Goal: Task Accomplishment & Management: Manage account settings

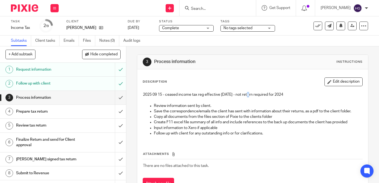
click at [249, 94] on p "2025 09 15 - ceased income tax reg effective 31/12/2023 - not return required f…" at bounding box center [253, 94] width 220 height 5
click at [247, 93] on p "2025 09 15 - ceased income tax reg effective 31/12/2023 - not return required f…" at bounding box center [253, 94] width 220 height 5
click at [247, 96] on p "2025 09 15 - ceased income tax reg effective 31/12/2023 - not return required f…" at bounding box center [253, 94] width 220 height 5
drag, startPoint x: 340, startPoint y: 82, endPoint x: 334, endPoint y: 82, distance: 5.5
click at [340, 82] on button "Edit description" at bounding box center [344, 82] width 38 height 9
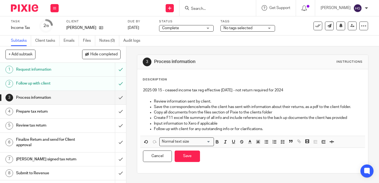
click at [247, 89] on p "2025 09 15 - ceased income tax reg effective 31/12/2023 - not return required f…" at bounding box center [253, 90] width 220 height 5
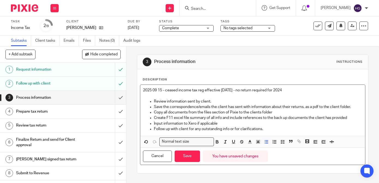
click at [261, 118] on p "Create F11 excel file summary of all info and include references to the back up…" at bounding box center [258, 117] width 209 height 5
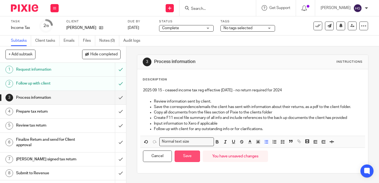
click at [182, 155] on button "Save" at bounding box center [187, 157] width 25 height 12
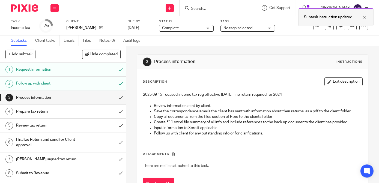
click at [366, 18] on div at bounding box center [360, 17] width 15 height 7
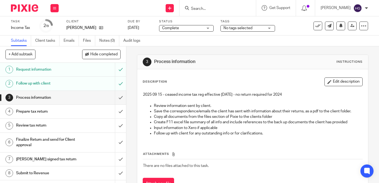
scroll to position [10, 0]
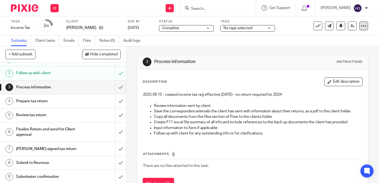
click at [360, 29] on div at bounding box center [364, 26] width 9 height 9
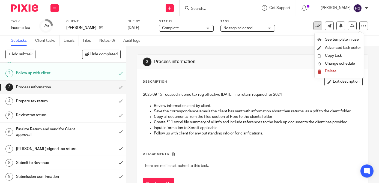
drag, startPoint x: 299, startPoint y: 38, endPoint x: 314, endPoint y: 27, distance: 18.1
click at [301, 36] on div "Subtasks Client tasks Emails Files Notes (0) Audit logs" at bounding box center [189, 40] width 379 height 11
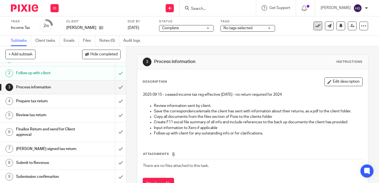
click at [315, 26] on icon at bounding box center [317, 25] width 5 height 5
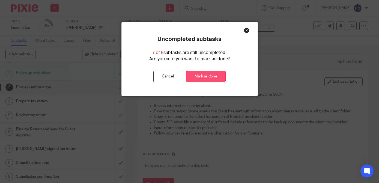
click at [212, 78] on link "Mark as done" at bounding box center [206, 77] width 40 height 12
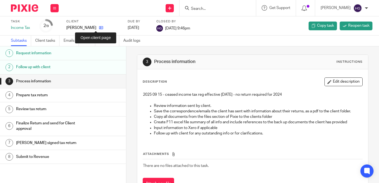
click at [99, 29] on icon at bounding box center [101, 28] width 4 height 4
click at [105, 22] on label "Client" at bounding box center [93, 21] width 55 height 4
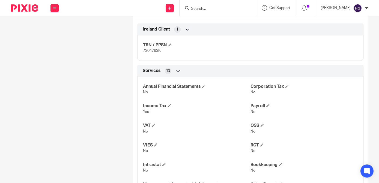
scroll to position [223, 0]
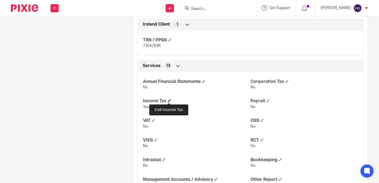
click at [168, 101] on span at bounding box center [169, 100] width 3 height 3
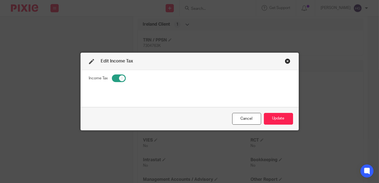
click at [119, 80] on input "checkbox" at bounding box center [119, 79] width 14 height 8
checkbox input "false"
click at [277, 119] on button "Update" at bounding box center [278, 119] width 29 height 12
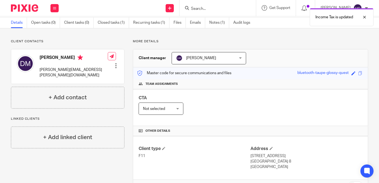
scroll to position [18, 0]
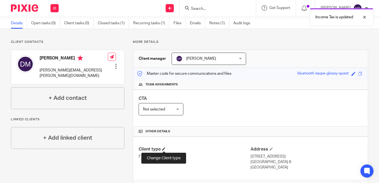
click at [164, 150] on span at bounding box center [163, 148] width 3 height 3
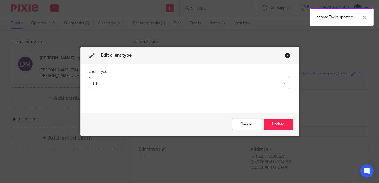
click at [164, 150] on div "Edit client type Client type F11 F11 Limited company F11 Charity Club School Pa…" at bounding box center [189, 91] width 379 height 183
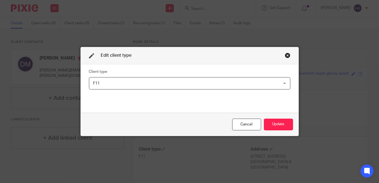
click at [269, 83] on div "F11 F11" at bounding box center [190, 83] width 202 height 12
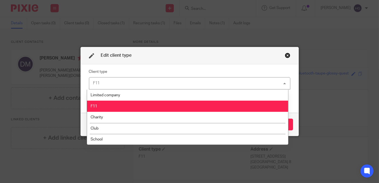
click at [269, 83] on div "F11 F11" at bounding box center [190, 83] width 202 height 12
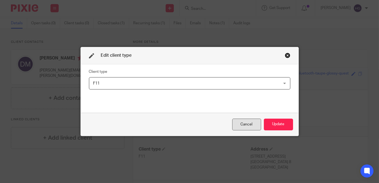
click at [238, 123] on div "Cancel" at bounding box center [246, 125] width 29 height 12
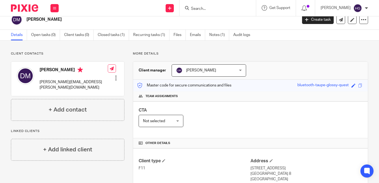
scroll to position [0, 0]
